Goal: Task Accomplishment & Management: Complete application form

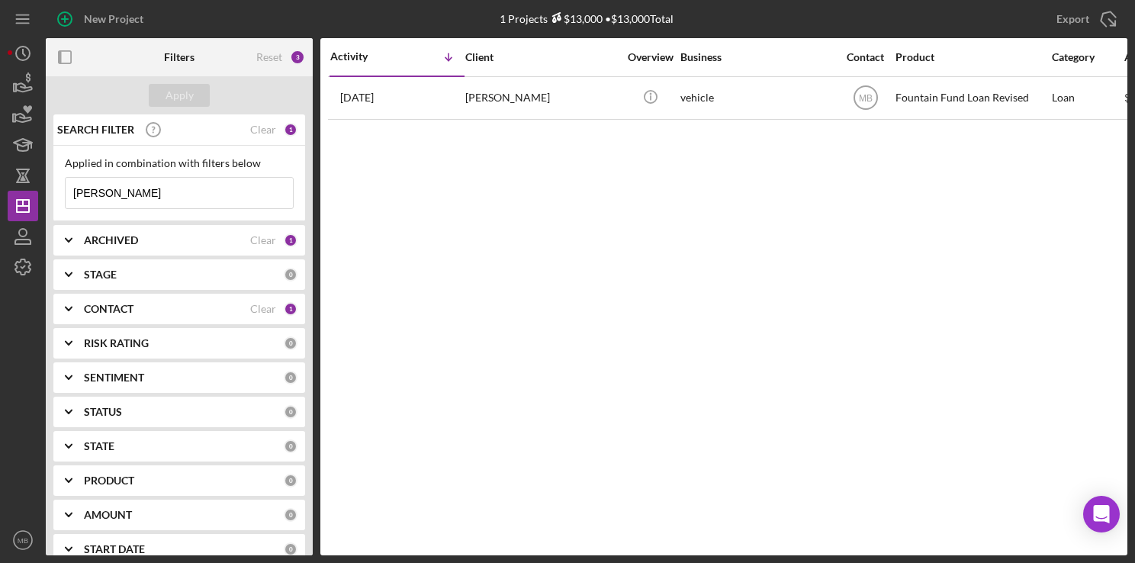
click at [153, 190] on input "[PERSON_NAME]" at bounding box center [179, 193] width 227 height 31
type input "s"
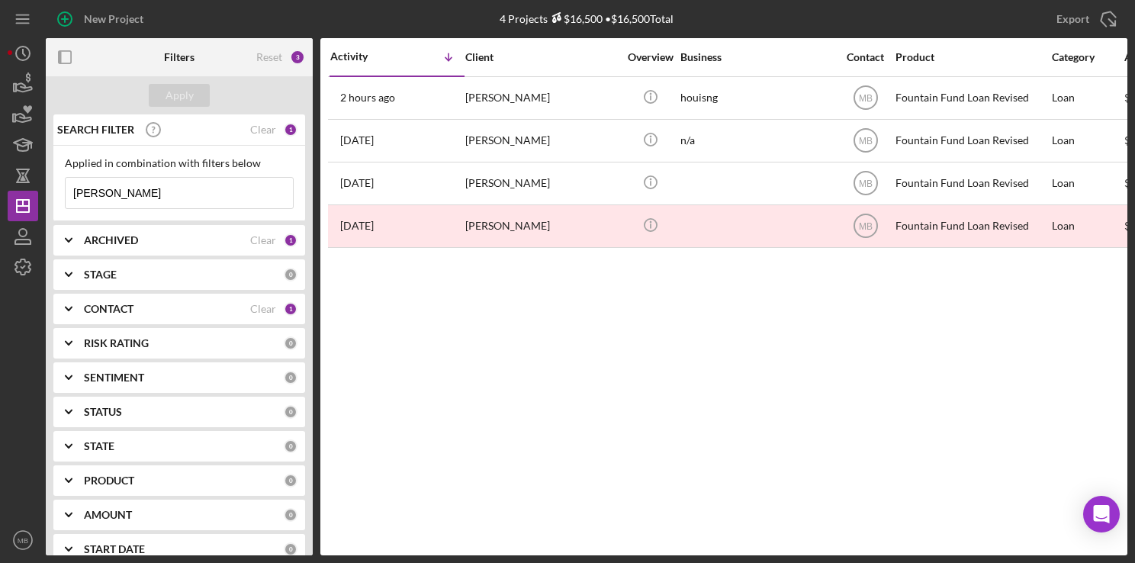
type input "[PERSON_NAME]"
click at [447, 69] on icon "Icon/Table Sort Arrow" at bounding box center [448, 57] width 31 height 31
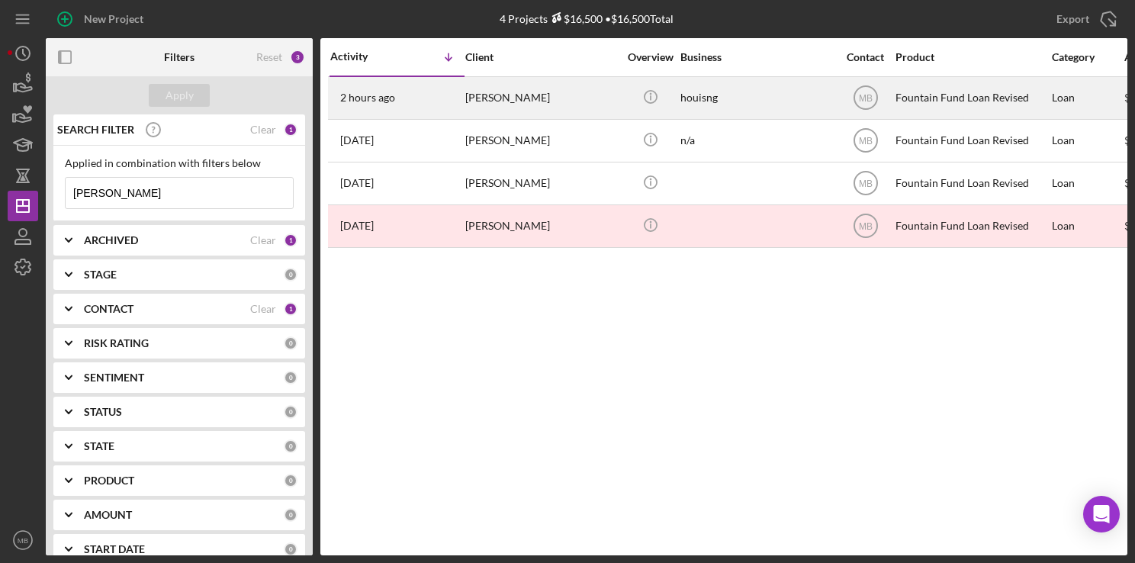
click at [449, 87] on div "2 hours ago [PERSON_NAME]" at bounding box center [396, 98] width 133 height 40
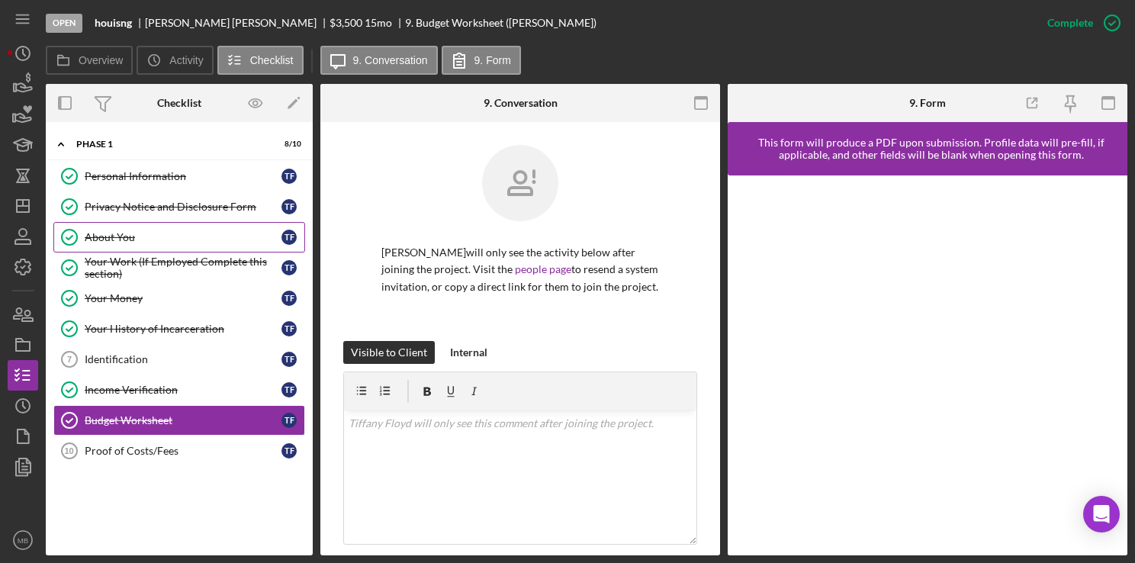
click at [166, 237] on div "About You" at bounding box center [183, 237] width 197 height 12
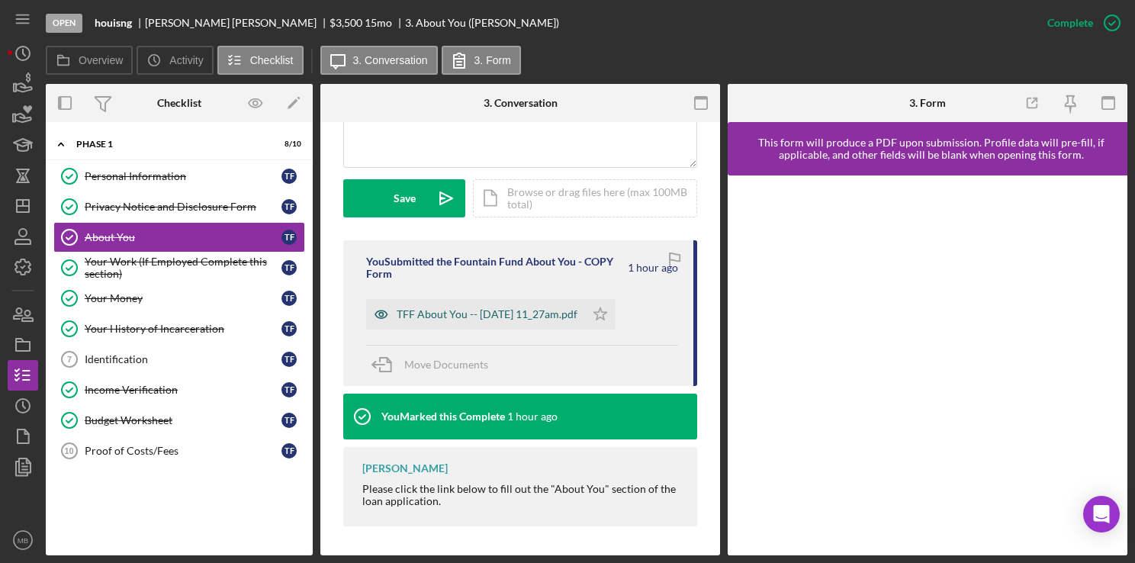
click at [536, 326] on div "TFF About You -- [DATE] 11_27am.pdf" at bounding box center [475, 314] width 219 height 31
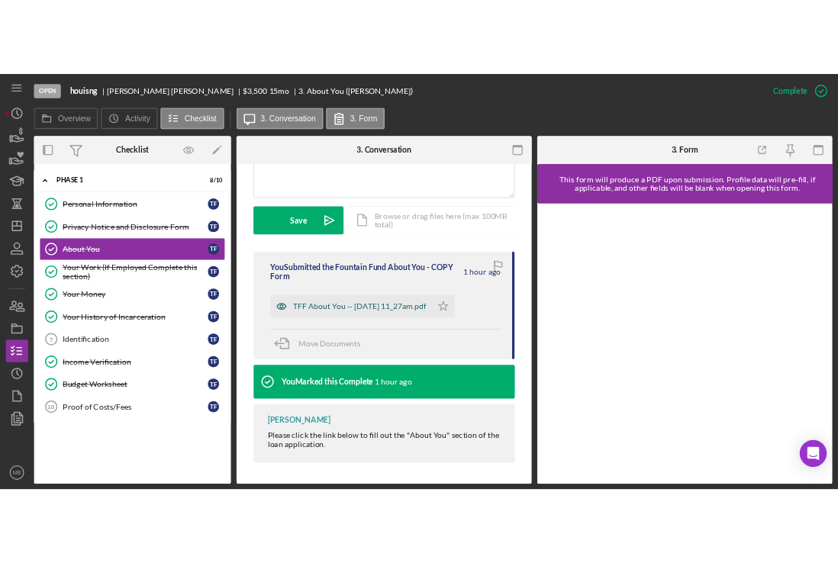
scroll to position [394, 0]
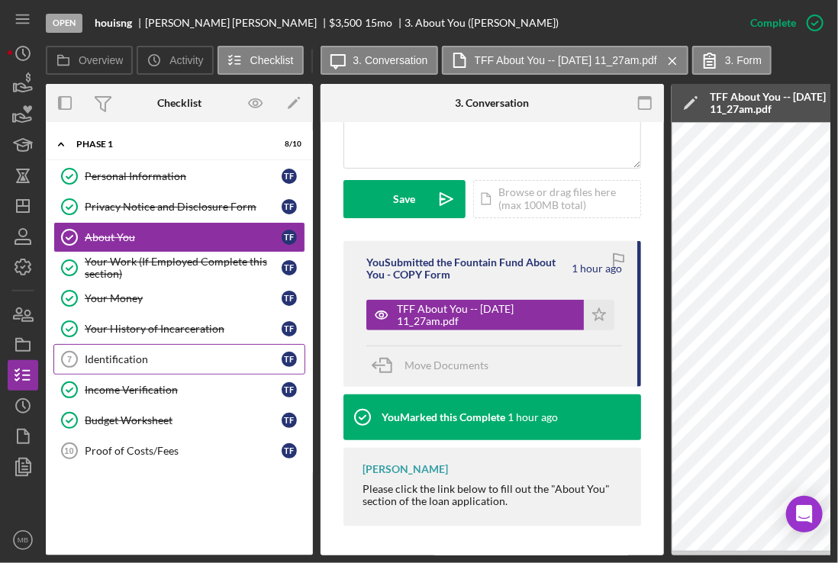
click at [162, 349] on link "Identification 7 Identification T F" at bounding box center [179, 359] width 252 height 31
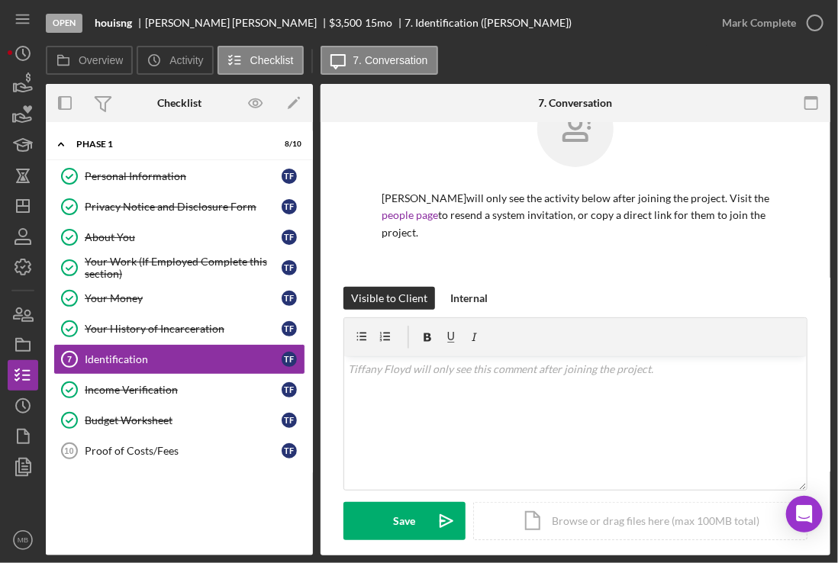
scroll to position [115, 0]
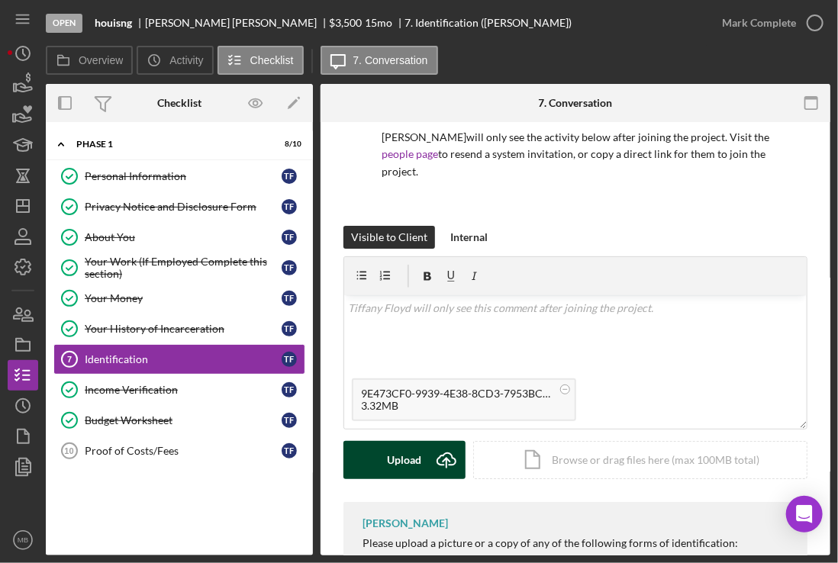
click at [424, 450] on button "Upload Icon/Upload" at bounding box center [404, 460] width 122 height 38
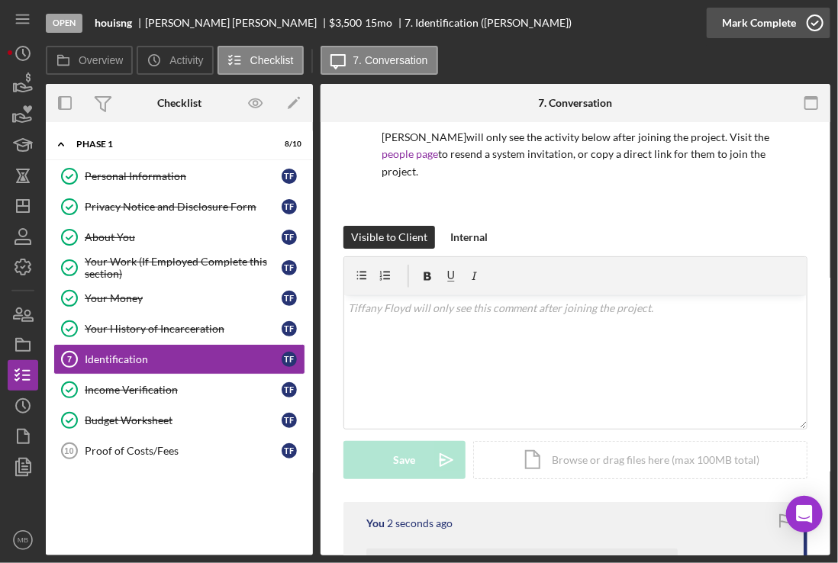
click at [808, 22] on icon "button" at bounding box center [815, 23] width 38 height 38
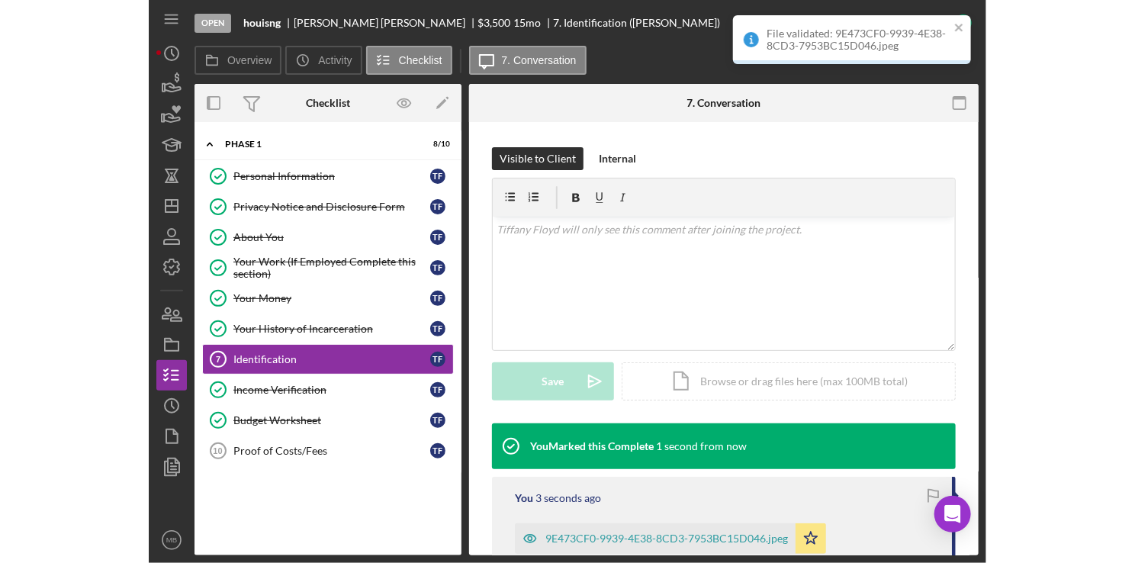
scroll to position [198, 0]
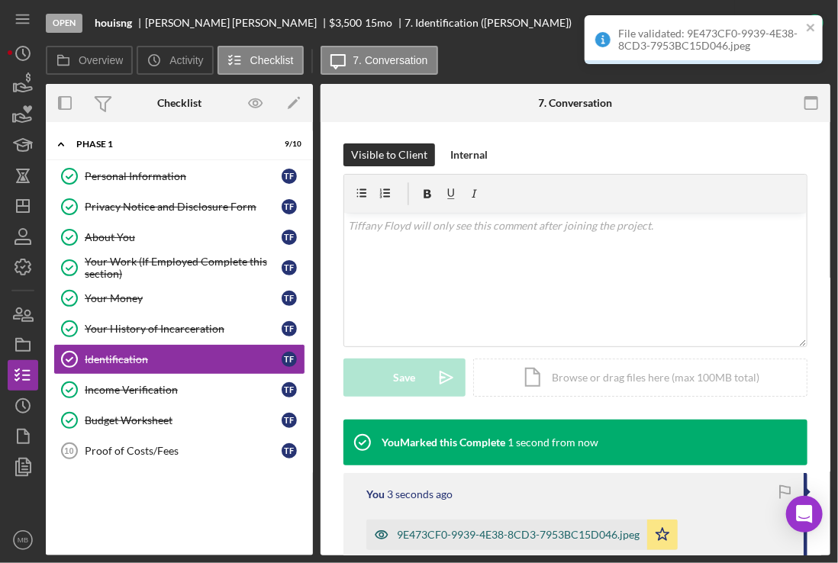
click at [519, 546] on div "9E473CF0-9939-4E38-8CD3-7953BC15D046.jpeg" at bounding box center [506, 534] width 281 height 31
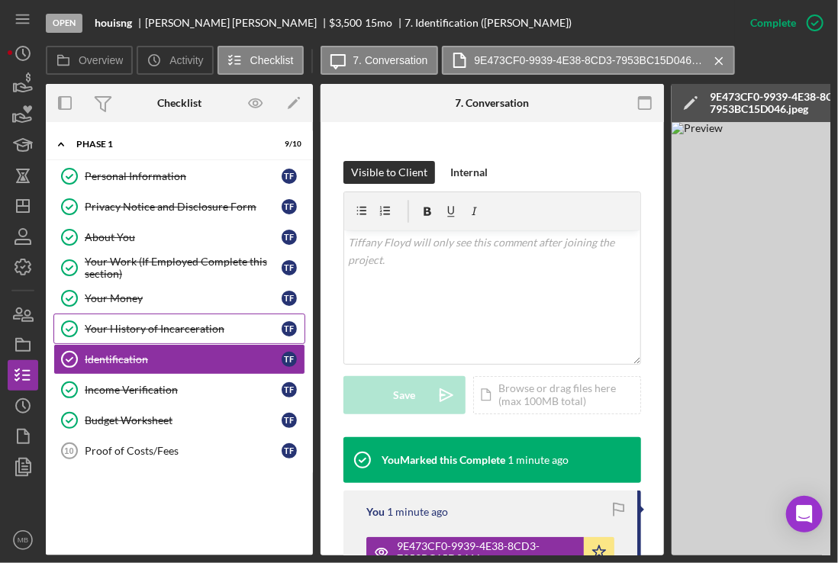
click at [172, 326] on div "Your History of Incarceration" at bounding box center [183, 329] width 197 height 12
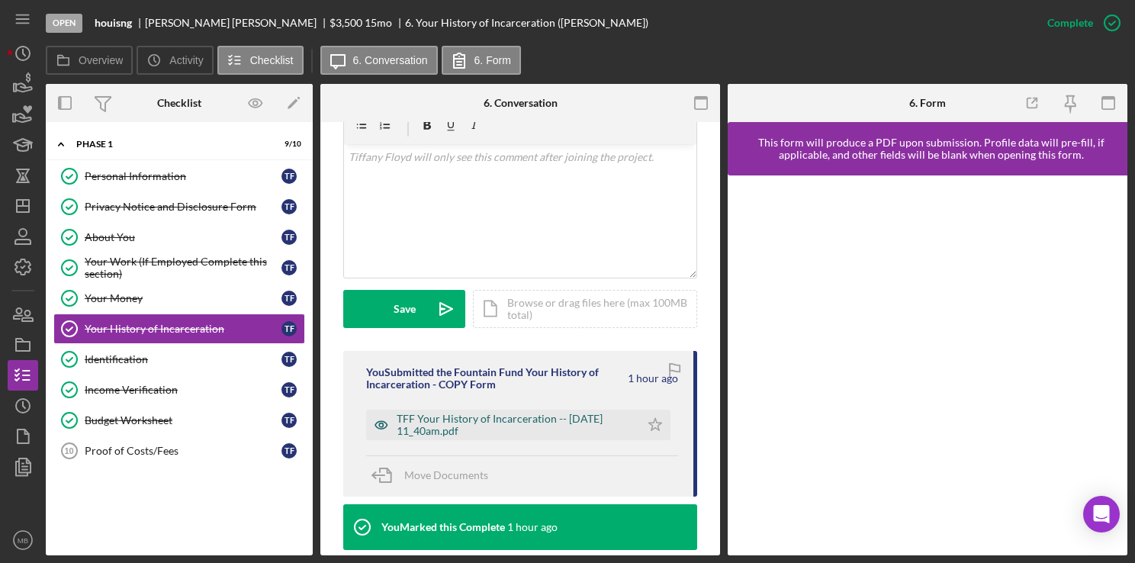
click at [525, 431] on div "TFF Your History of Incarceration -- [DATE] 11_40am.pdf" at bounding box center [515, 425] width 236 height 24
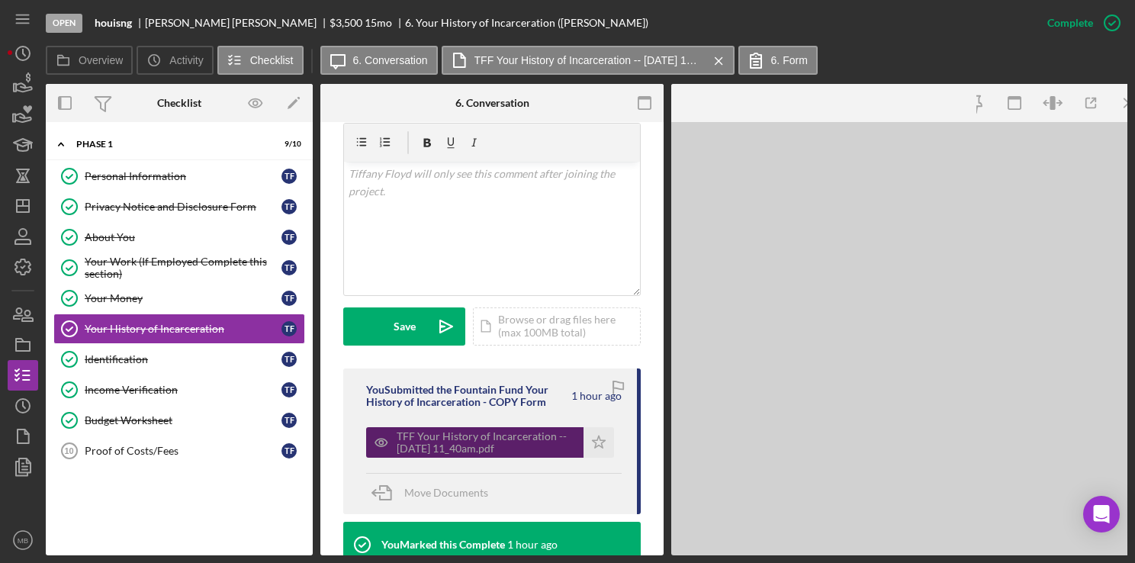
scroll to position [284, 0]
